Goal: Task Accomplishment & Management: Use online tool/utility

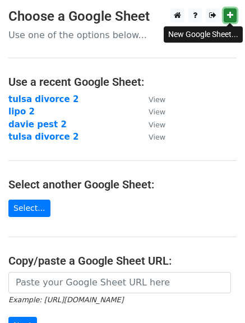
click at [227, 16] on icon at bounding box center [230, 15] width 6 height 8
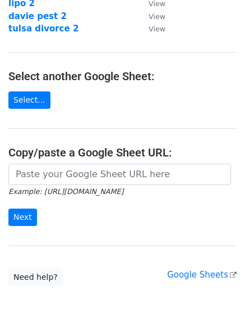
scroll to position [113, 0]
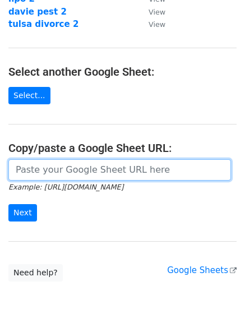
click at [137, 167] on input "url" at bounding box center [119, 169] width 223 height 21
paste input "https://docs.google.com/spreadsheets/d/1sZk_53c82fwpl2YfqIMe2SkHBcPutra8XgcC8jD…"
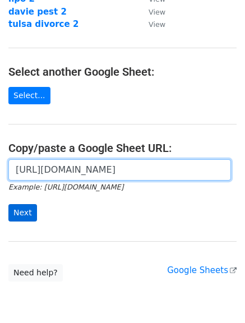
type input "https://docs.google.com/spreadsheets/d/1sZk_53c82fwpl2YfqIMe2SkHBcPutra8XgcC8jD…"
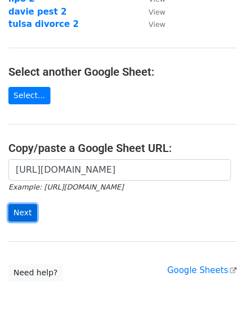
click at [18, 215] on input "Next" at bounding box center [22, 212] width 29 height 17
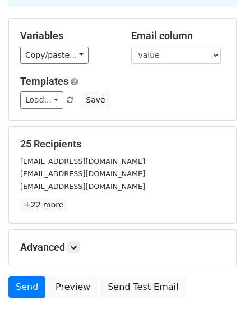
scroll to position [157, 0]
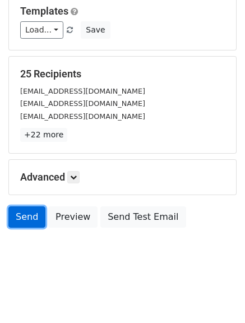
click at [25, 227] on link "Send" at bounding box center [26, 216] width 37 height 21
